Goal: Task Accomplishment & Management: Complete application form

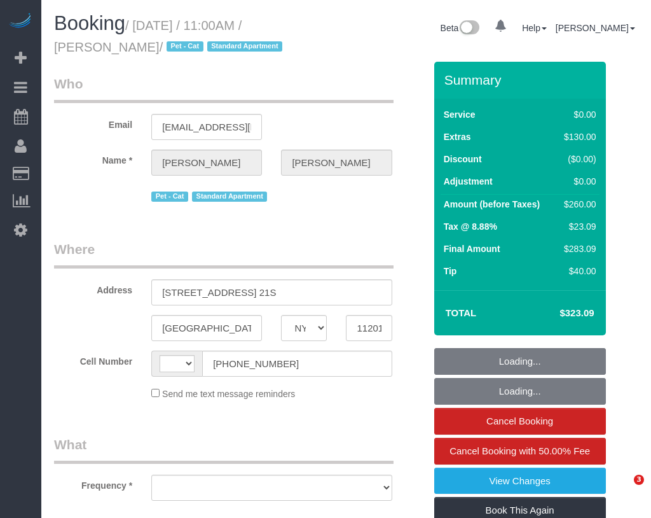
select select "NY"
select select "string:[GEOGRAPHIC_DATA]"
select select "object:673"
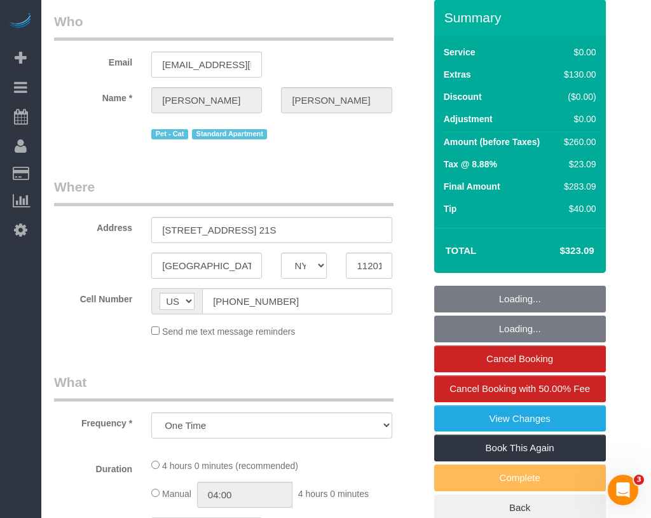
select select "string:stripe-pm_1Mq0gs4VGloSiKo7aSjelqdp"
select select "1"
select select "spot1"
select select "number:58"
select select "number:75"
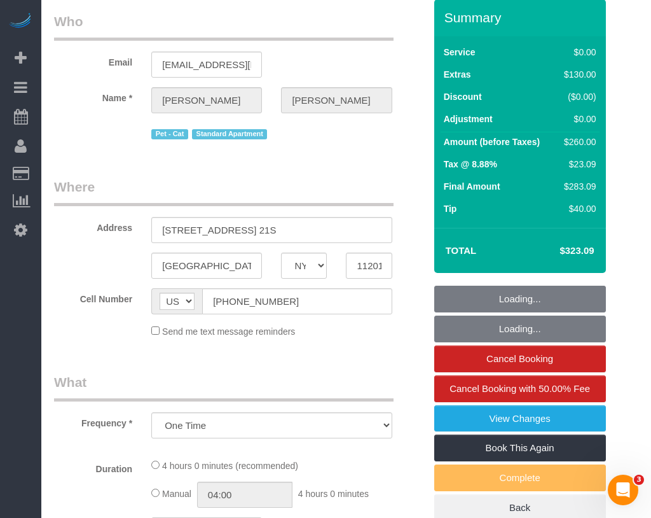
select select "number:14"
select select "number:6"
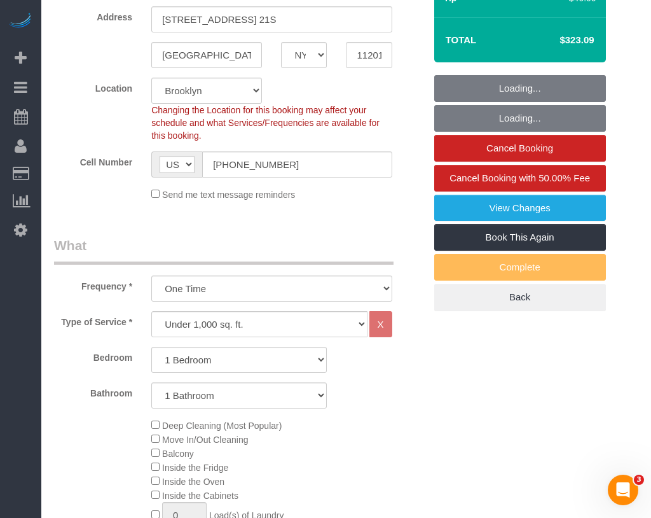
select select "spot40"
select select "object:1371"
select select "1"
